Goal: Navigation & Orientation: Find specific page/section

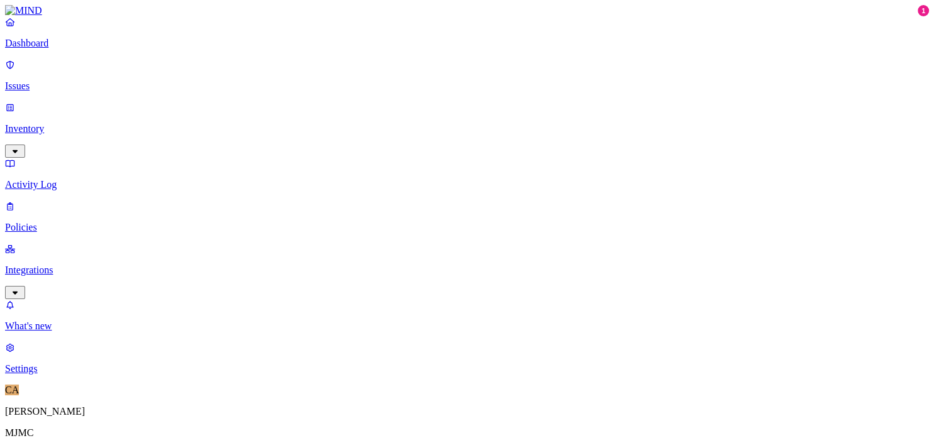
click at [60, 80] on p "Issues" at bounding box center [467, 85] width 924 height 11
click at [52, 123] on p "Inventory" at bounding box center [467, 128] width 924 height 11
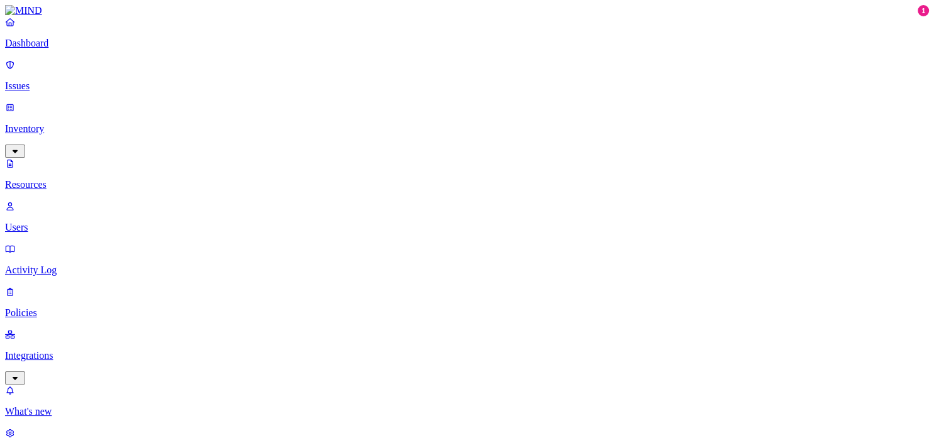
click at [38, 350] on p "Integrations" at bounding box center [467, 355] width 924 height 11
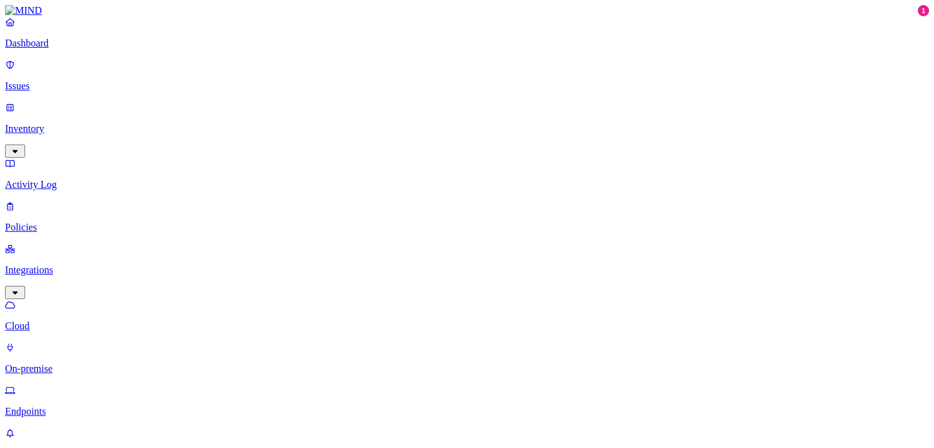
click at [72, 406] on p "Endpoints" at bounding box center [467, 411] width 924 height 11
